Goal: Transaction & Acquisition: Purchase product/service

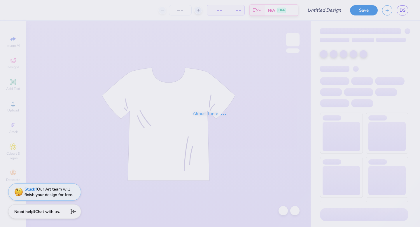
type input "Basketball hoodie 25-26"
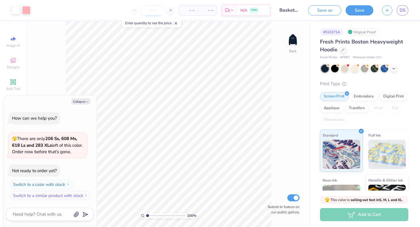
click at [150, 9] on input "number" at bounding box center [152, 10] width 23 height 11
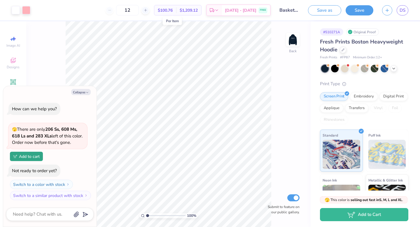
click at [173, 9] on span "$100.76" at bounding box center [165, 10] width 15 height 6
click at [139, 11] on input "12" at bounding box center [127, 10] width 23 height 11
type input "1"
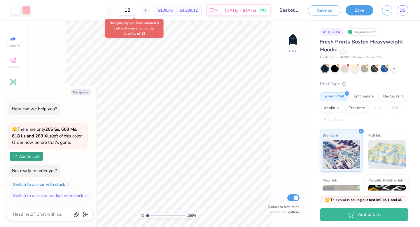
click at [137, 12] on input "12" at bounding box center [127, 10] width 23 height 11
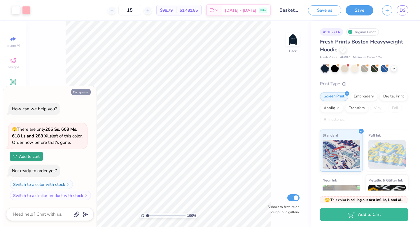
click at [87, 91] on icon "button" at bounding box center [88, 93] width 4 height 4
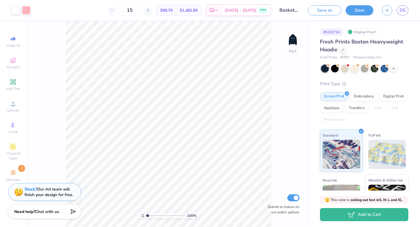
click at [169, 10] on span "$98.79" at bounding box center [166, 10] width 13 height 6
click at [290, 41] on img at bounding box center [292, 39] width 23 height 23
click at [290, 41] on img at bounding box center [293, 40] width 12 height 12
click at [136, 13] on input "15" at bounding box center [129, 10] width 23 height 11
type input "5"
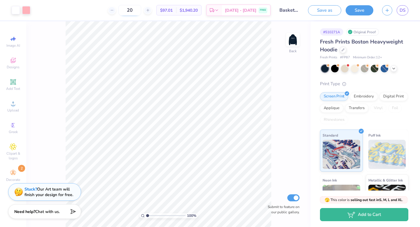
click at [136, 9] on input "20" at bounding box center [129, 10] width 23 height 11
type input "2"
type input "13"
click at [405, 11] on span "DS" at bounding box center [403, 10] width 6 height 7
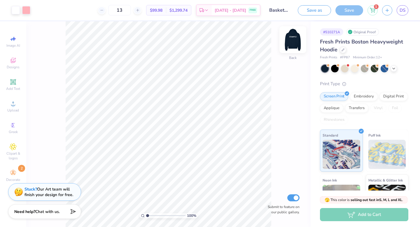
click at [291, 45] on img at bounding box center [292, 39] width 23 height 23
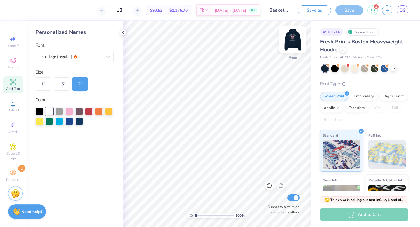
click at [291, 46] on img at bounding box center [292, 39] width 23 height 23
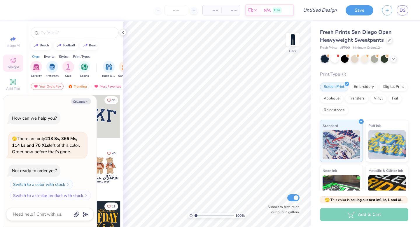
click at [333, 213] on div "Add to Cart" at bounding box center [364, 214] width 88 height 13
click at [333, 214] on div "Add to Cart" at bounding box center [364, 214] width 88 height 13
click at [78, 103] on button "Collapse" at bounding box center [81, 101] width 20 height 6
type textarea "x"
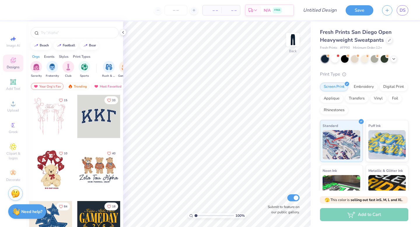
click at [362, 218] on div "Add to Cart" at bounding box center [364, 214] width 88 height 13
